Goal: Transaction & Acquisition: Purchase product/service

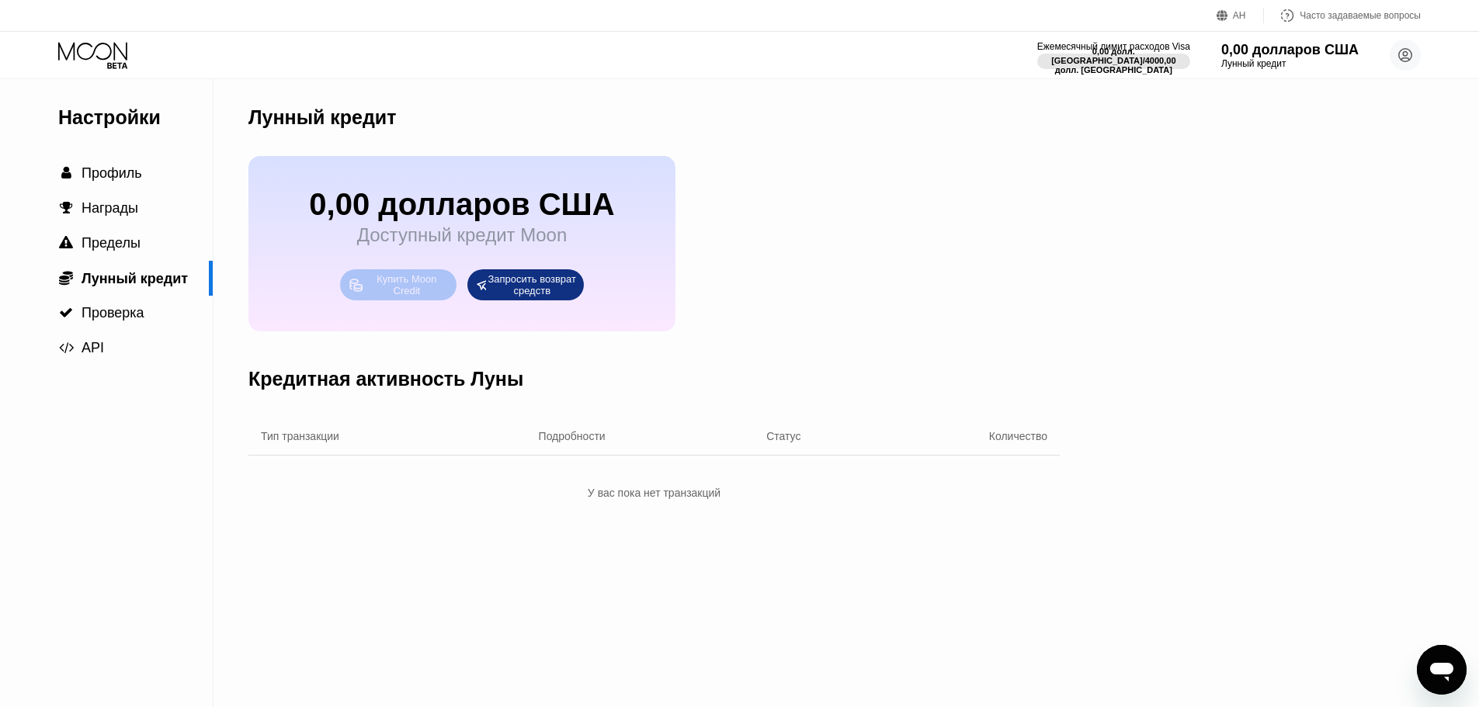
click at [410, 295] on font "Купить Moon Credit" at bounding box center [408, 284] width 63 height 23
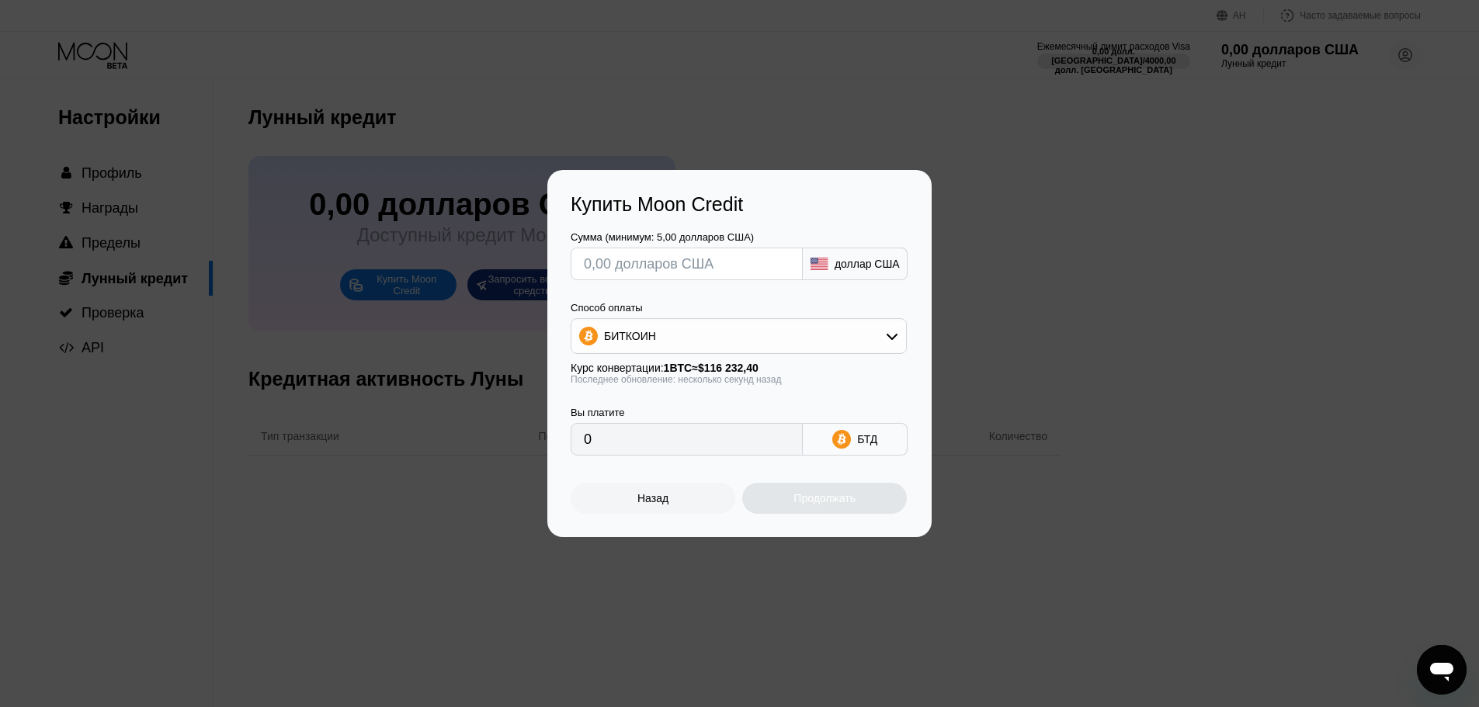
click at [687, 329] on div "БИТКОИН" at bounding box center [738, 336] width 335 height 31
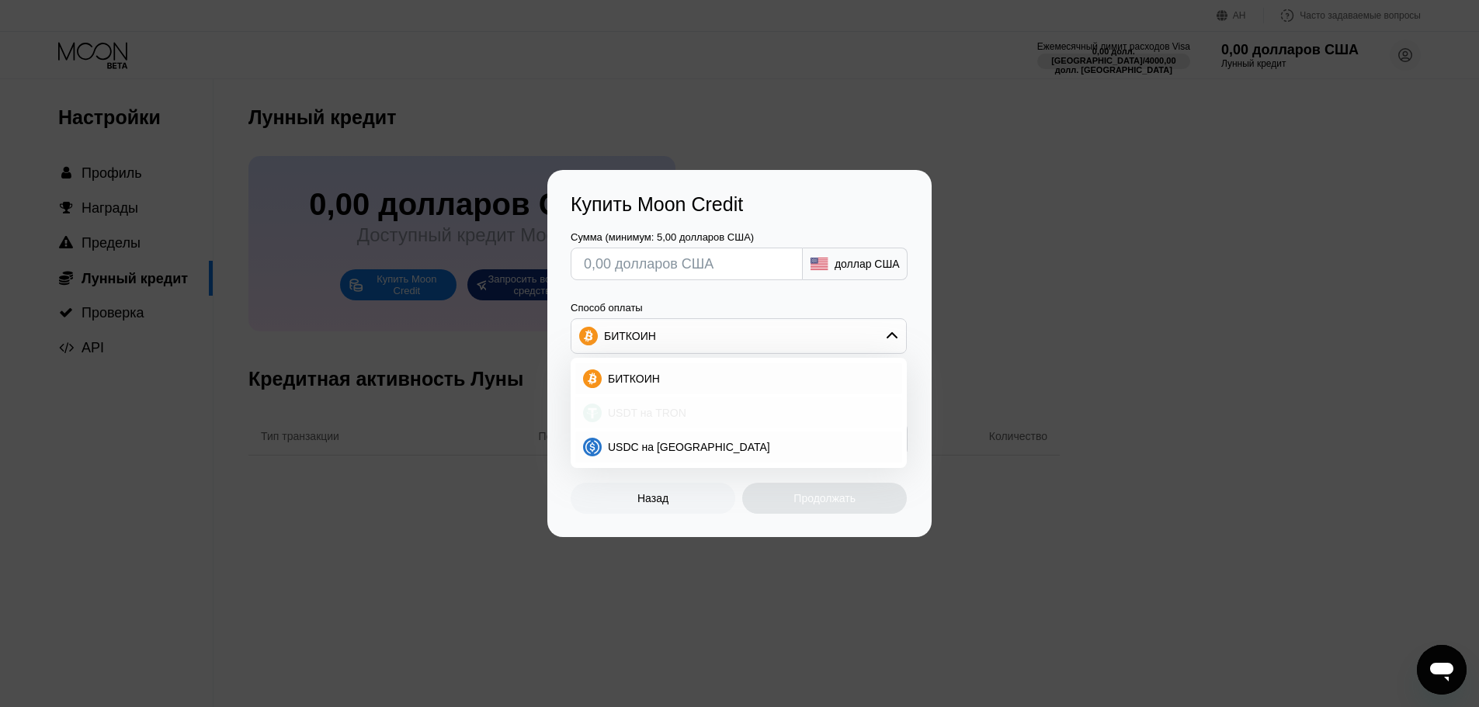
click at [643, 422] on div "USDT на TRON" at bounding box center [738, 412] width 327 height 31
type input "0.00"
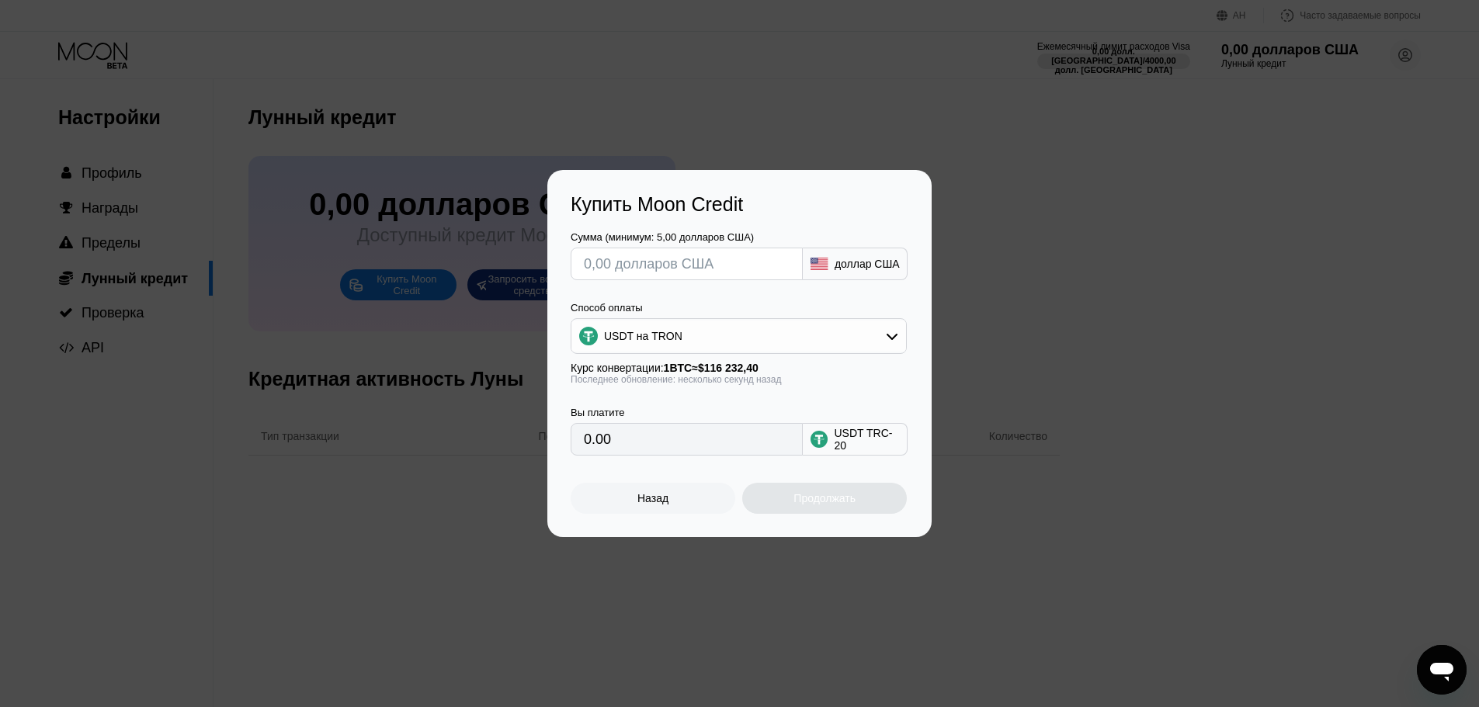
drag, startPoint x: 672, startPoint y: 440, endPoint x: 476, endPoint y: 430, distance: 195.9
click at [476, 430] on div "Купить Moon Credit Сумма (минимум: 5,00 долларов США) доллар США Способ оплаты …" at bounding box center [739, 353] width 1479 height 367
click at [625, 256] on input "text" at bounding box center [687, 263] width 206 height 31
type input "$3"
type input "3.03"
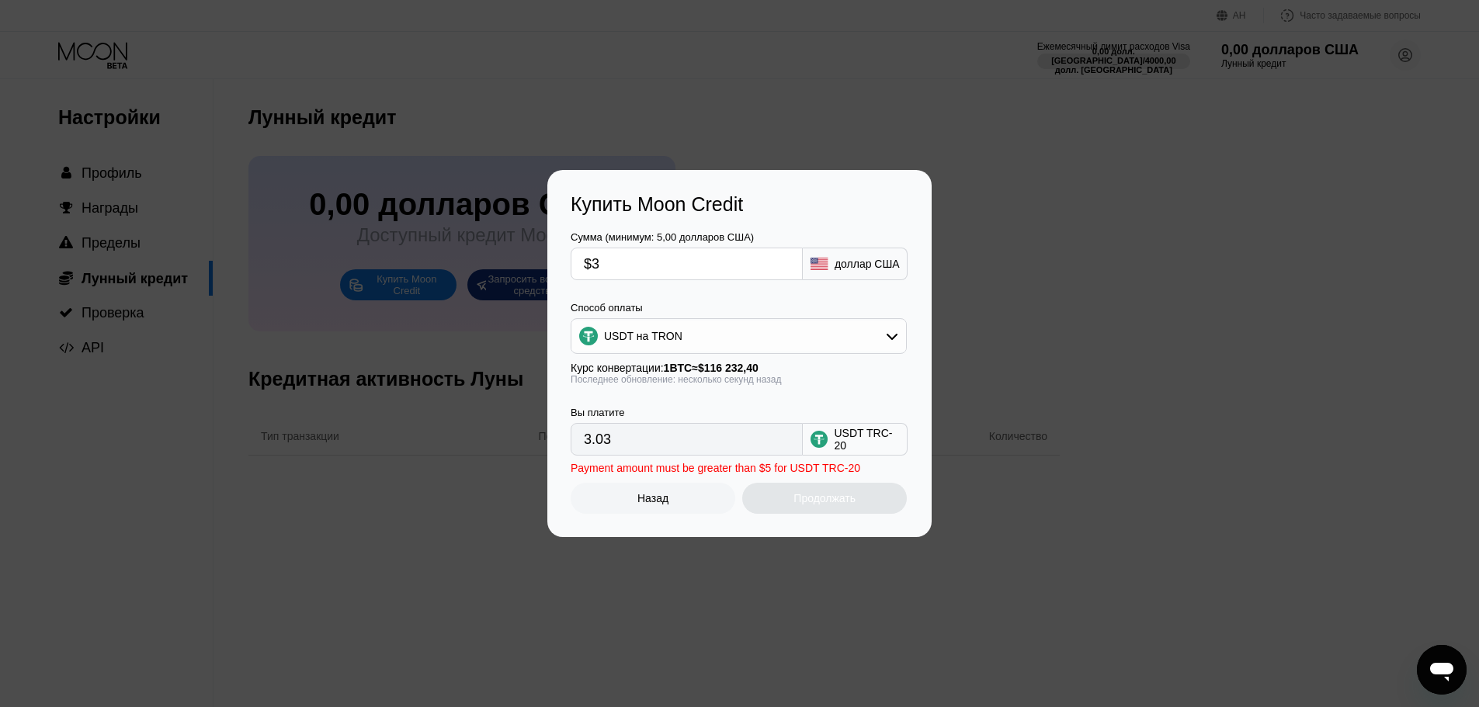
type input "$30"
type input "30.30"
type input "$300"
type input "303.03"
type input "$30"
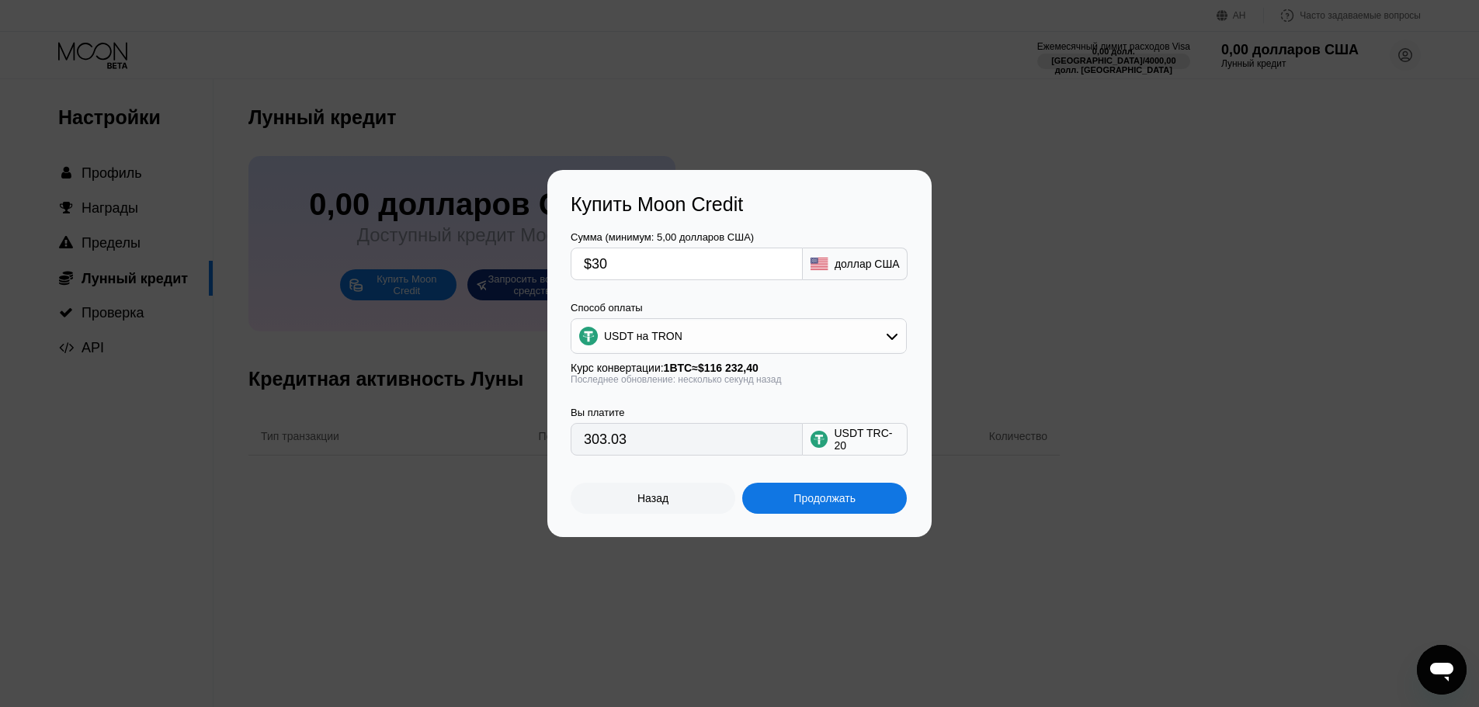
type input "30.30"
type input "$3"
type input "3.03"
type input "0.00"
type input "$1"
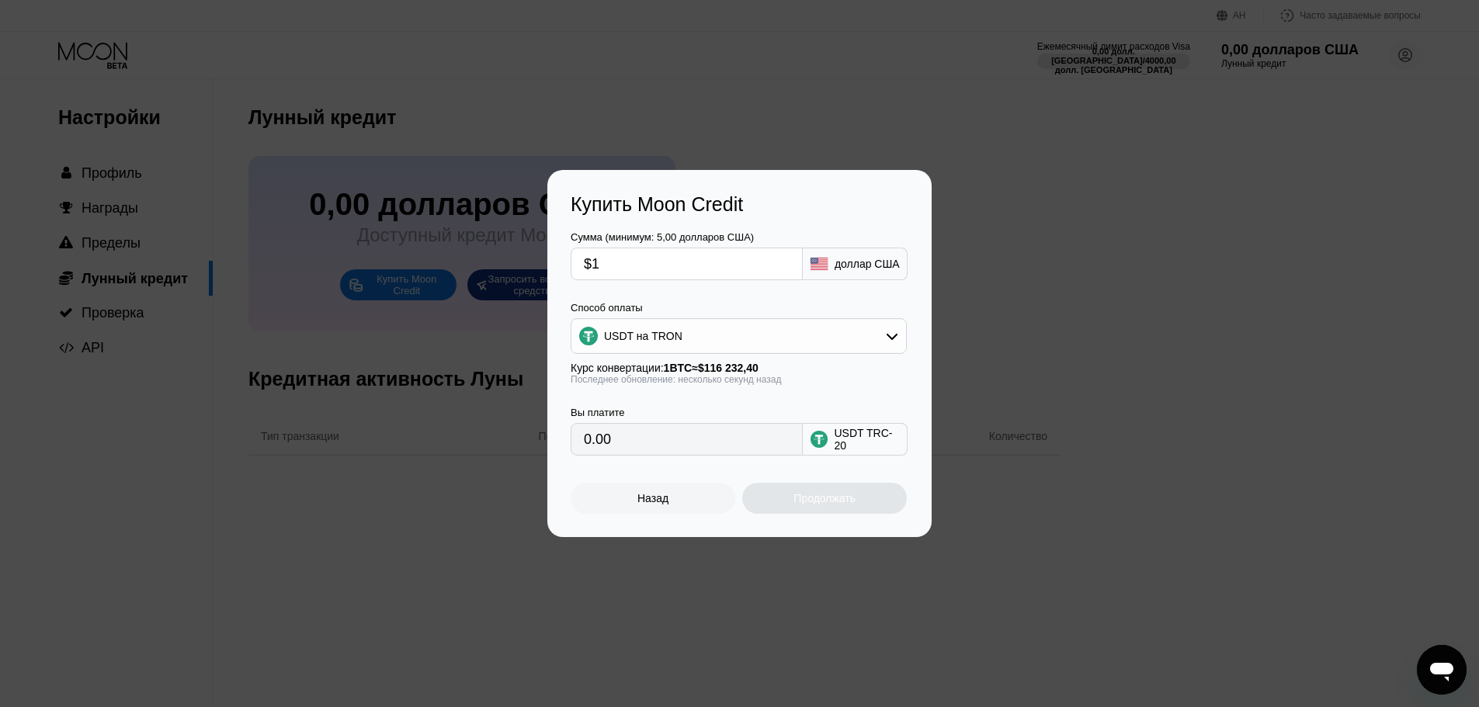
type input "1.01"
type input "$10"
type input "10.10"
type input "$1"
type input "1.01"
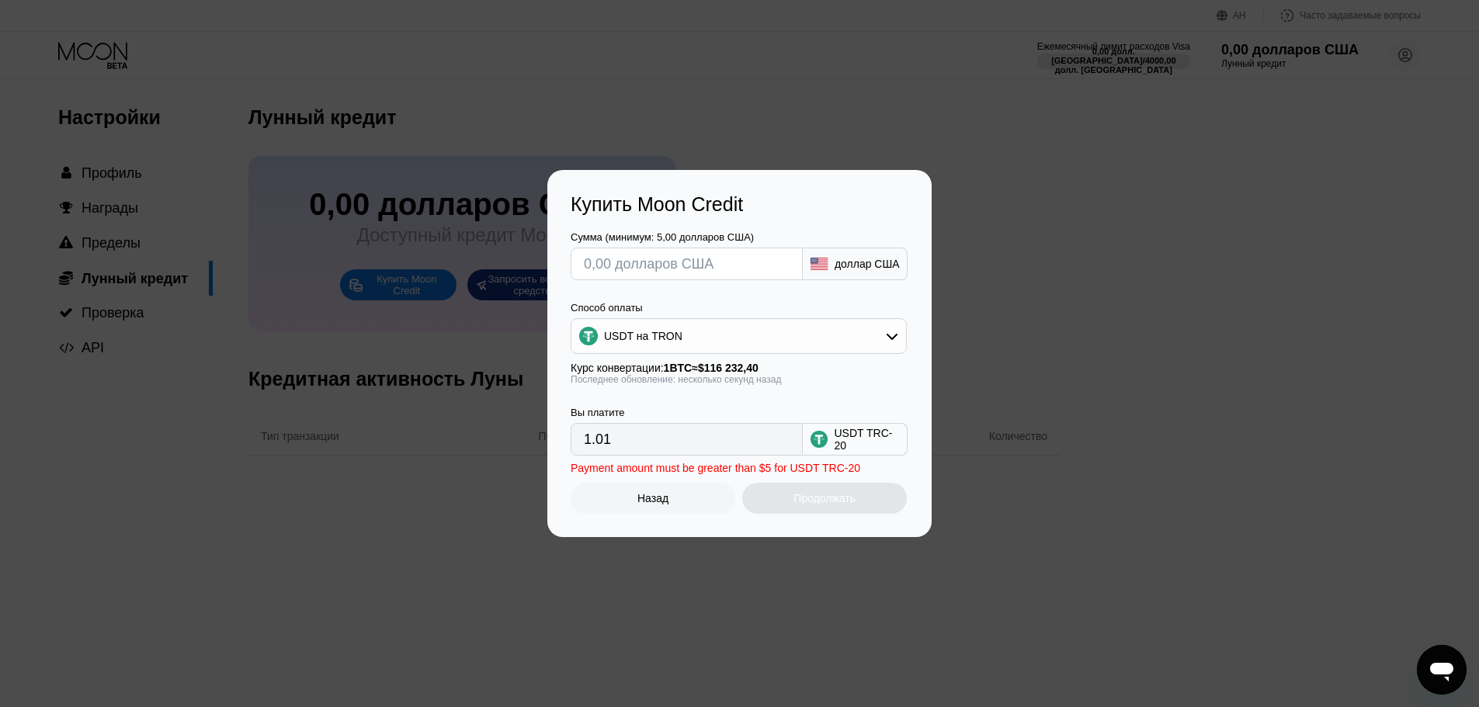
type input "0.00"
type input "$1"
type input "1.01"
type input "$15"
type input "15.15"
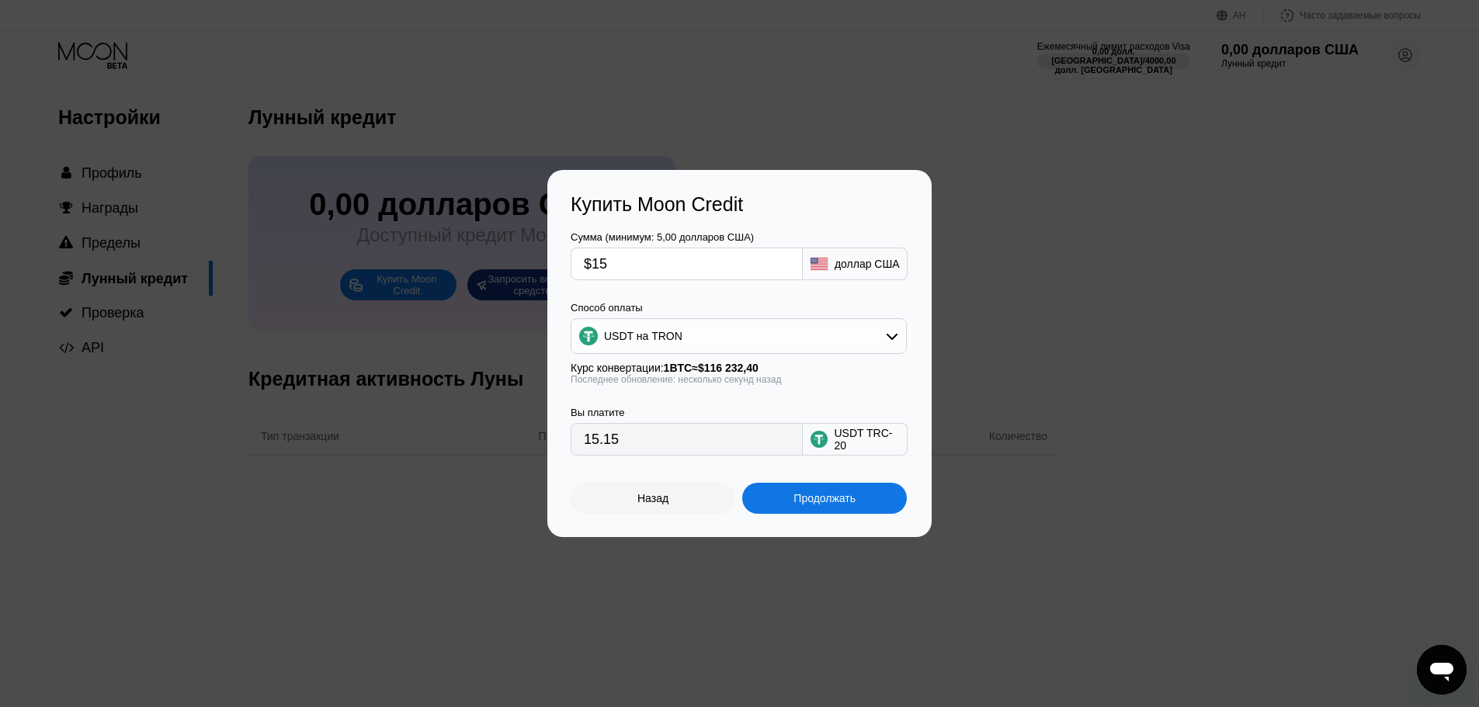
type input "$15"
click at [879, 501] on div "Продолжать" at bounding box center [824, 498] width 165 height 31
